Goal: Information Seeking & Learning: Check status

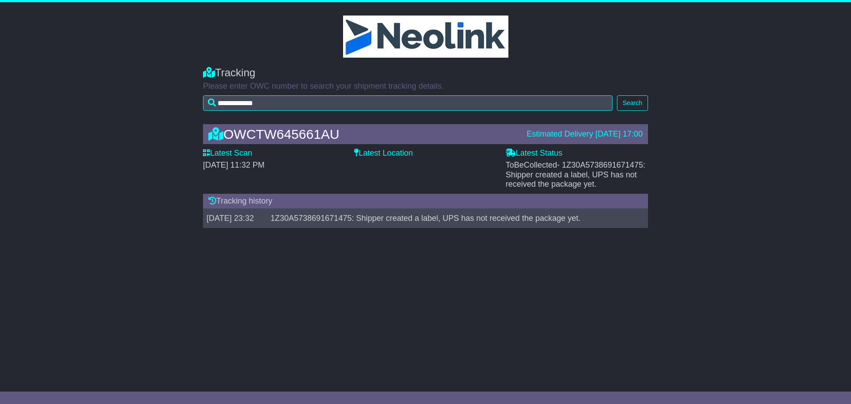
click at [542, 152] on label "Latest Status" at bounding box center [534, 153] width 57 height 10
click at [240, 152] on label "Latest Scan" at bounding box center [227, 153] width 49 height 10
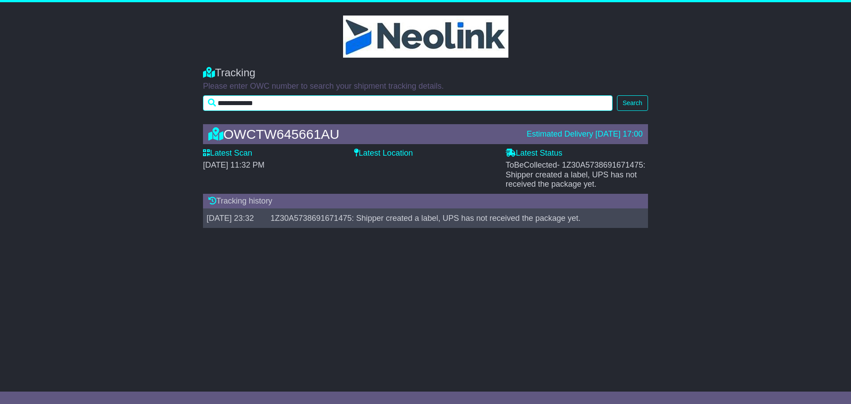
click at [285, 103] on input "**********" at bounding box center [408, 103] width 410 height 16
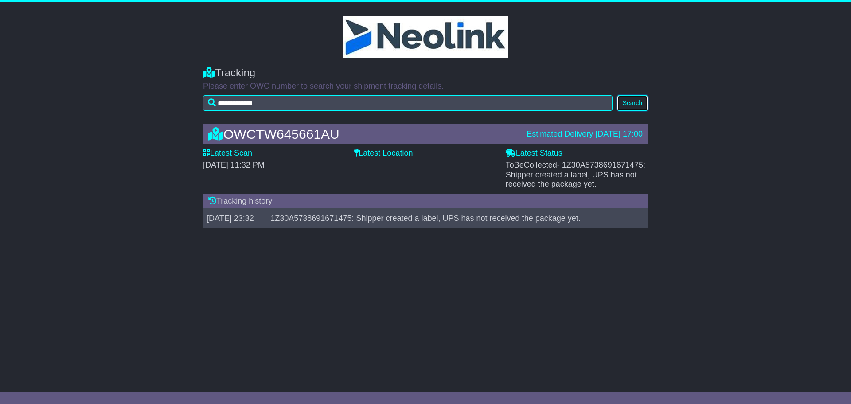
click at [632, 101] on button "Search" at bounding box center [632, 103] width 31 height 16
click at [335, 216] on td "1Z30A5738691671475: Shipper created a label, UPS has not received the package y…" at bounding box center [453, 219] width 373 height 20
click at [291, 237] on div "OWCTW645661AU Estimated Delivery [DATE] 17:00 Latest Scan [DATE] 11:32 PM Lates…" at bounding box center [426, 178] width 454 height 126
